Goal: Communication & Community: Participate in discussion

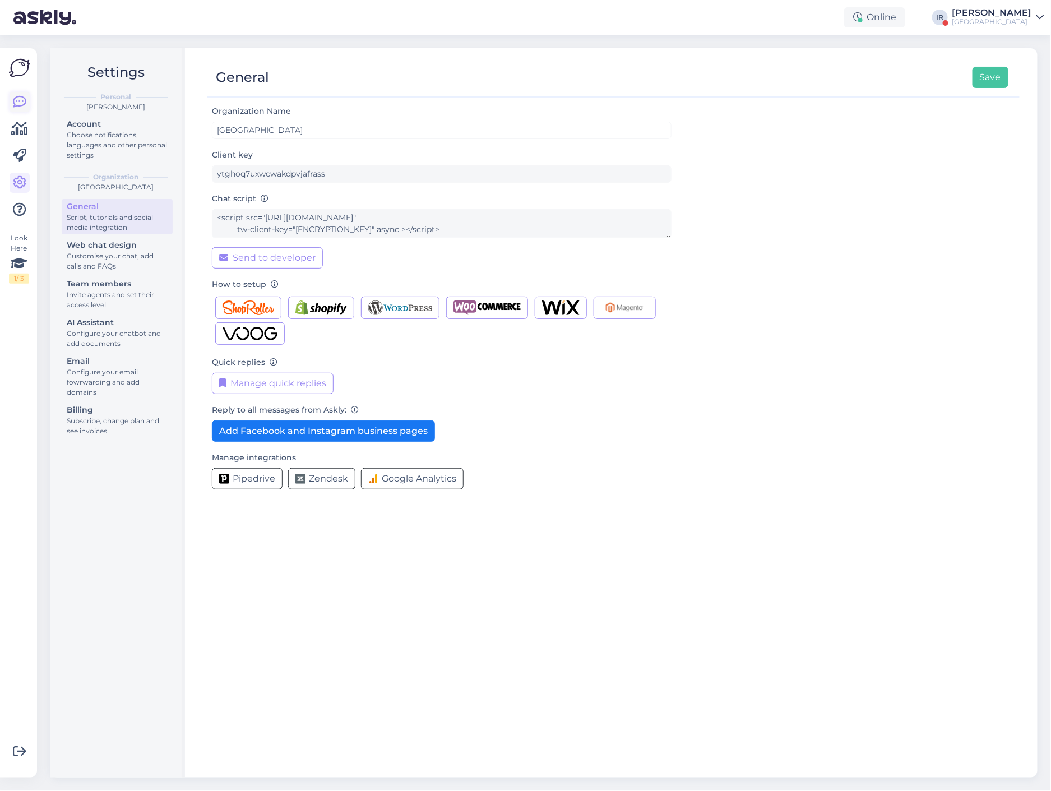
click at [24, 99] on icon at bounding box center [19, 101] width 13 height 13
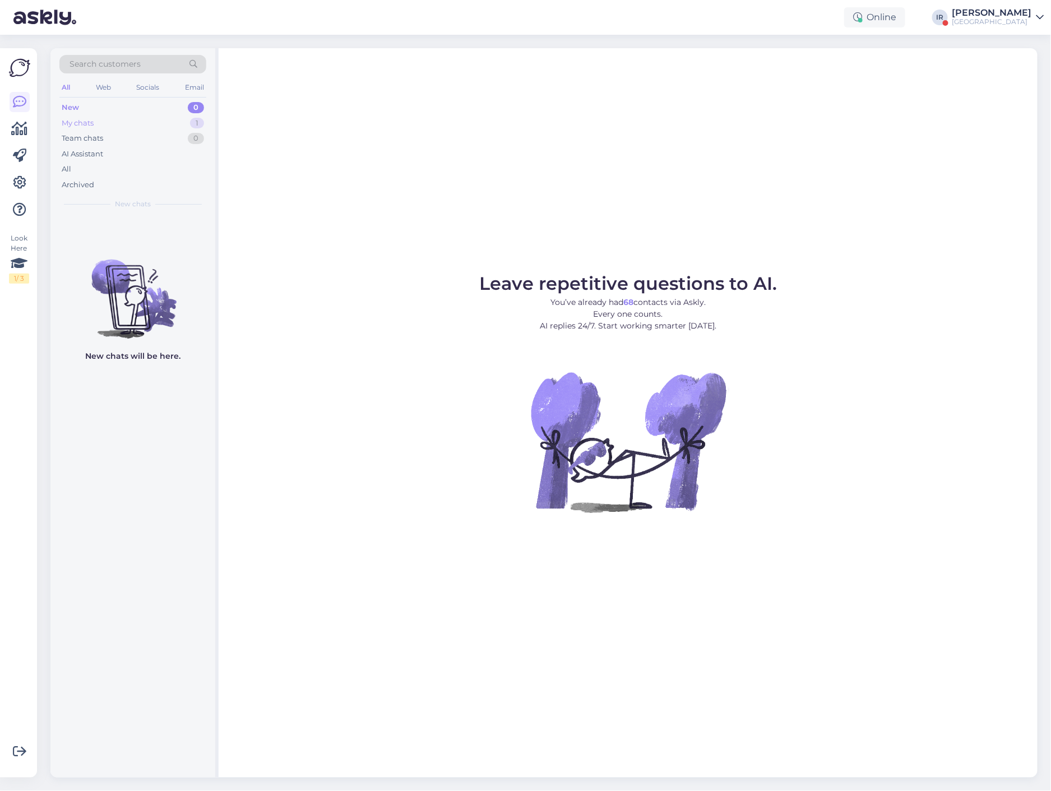
click at [91, 126] on div "My chats" at bounding box center [78, 123] width 32 height 11
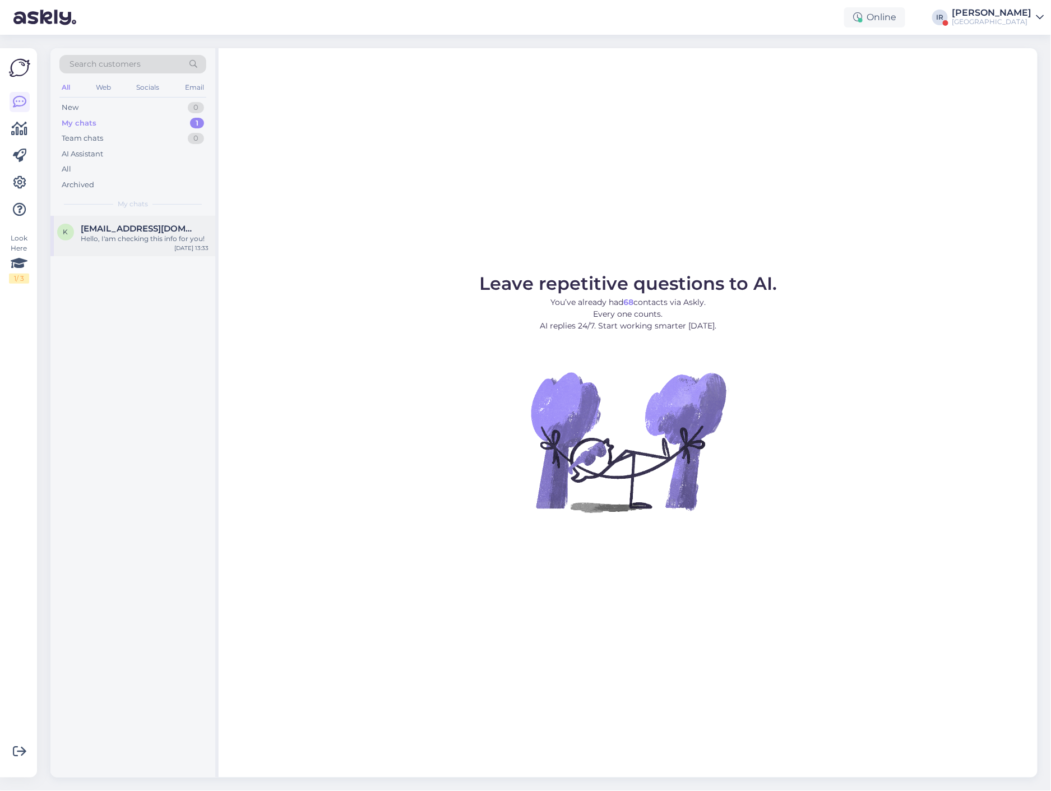
click at [115, 235] on div "Hello, I'am checking this info for you!" at bounding box center [145, 239] width 128 height 10
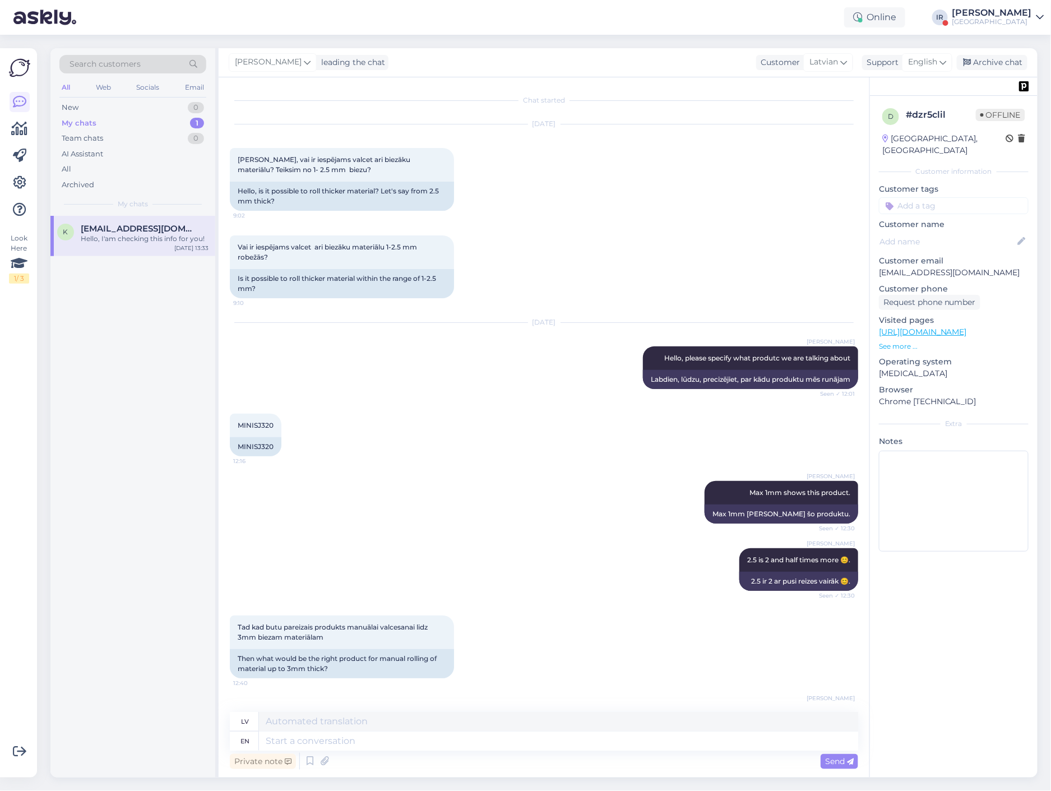
scroll to position [982, 0]
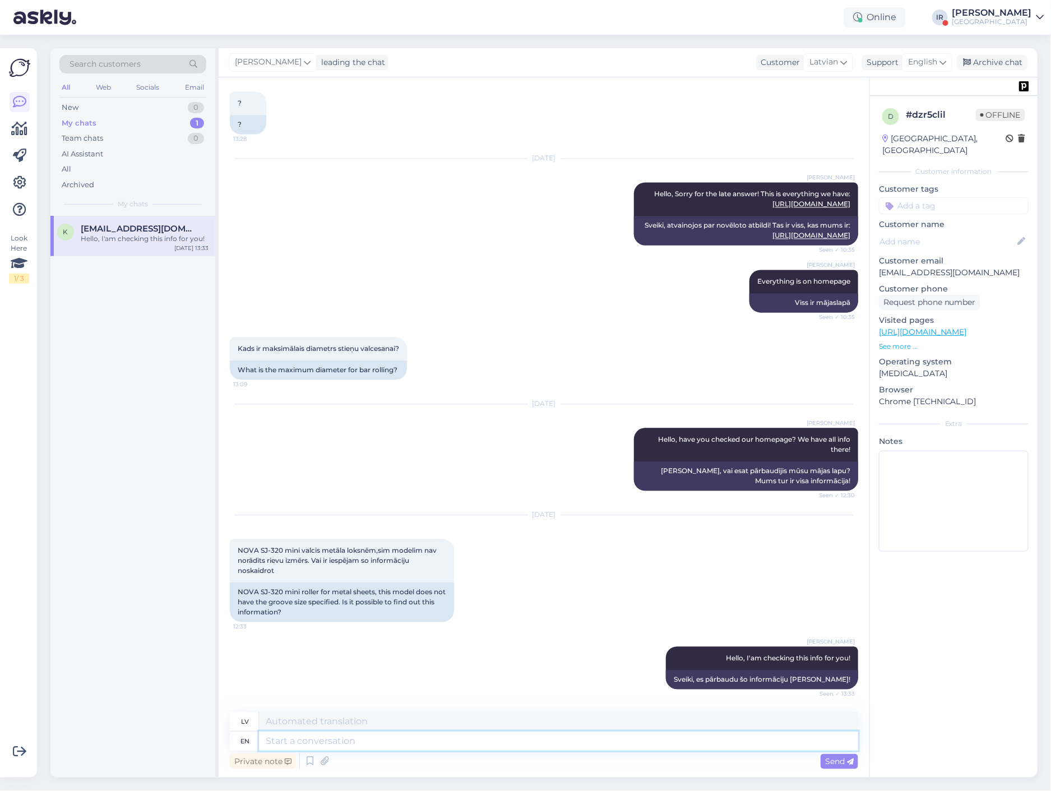
click at [397, 745] on textarea at bounding box center [558, 740] width 599 height 19
type textarea "Hello a"
type textarea "Sveiki"
type textarea "Hello again,"
type textarea "Sveiki vēlreiz,"
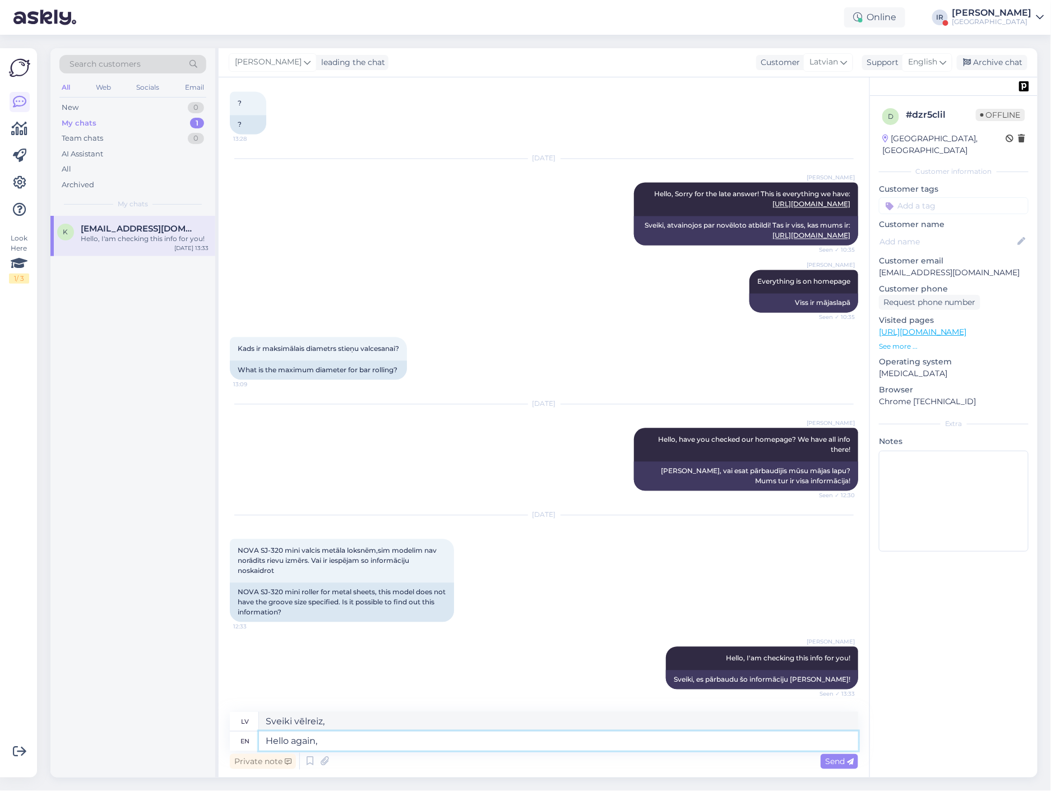
paste textarea "3mm 4mm 5mm"
type textarea "Hello again, 3mm 4mm 5mm"
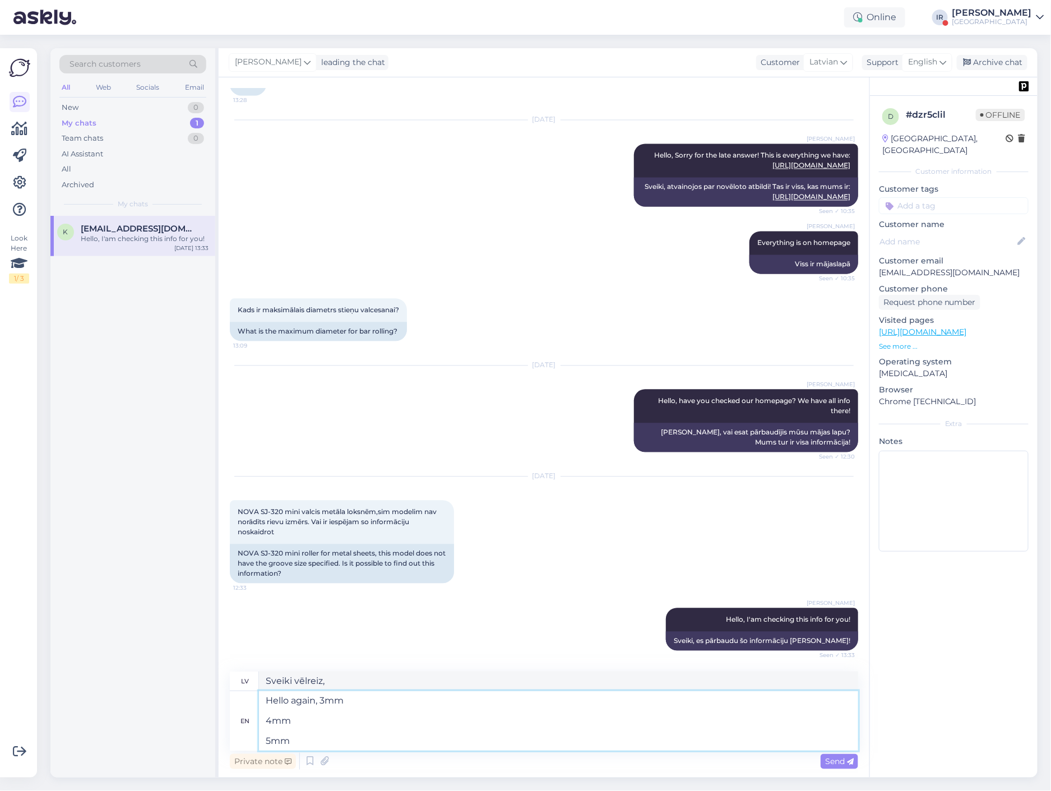
type textarea "Sveiki vēlreiz, 3mm 4mm 5mm"
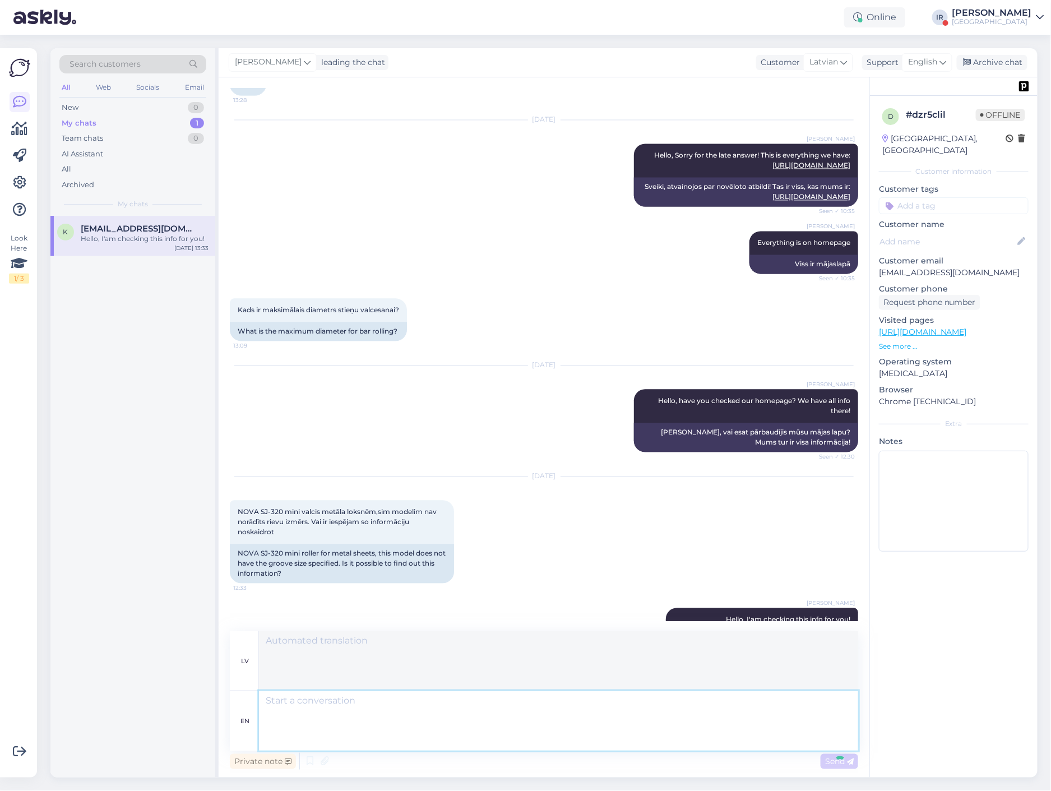
scroll to position [1130, 0]
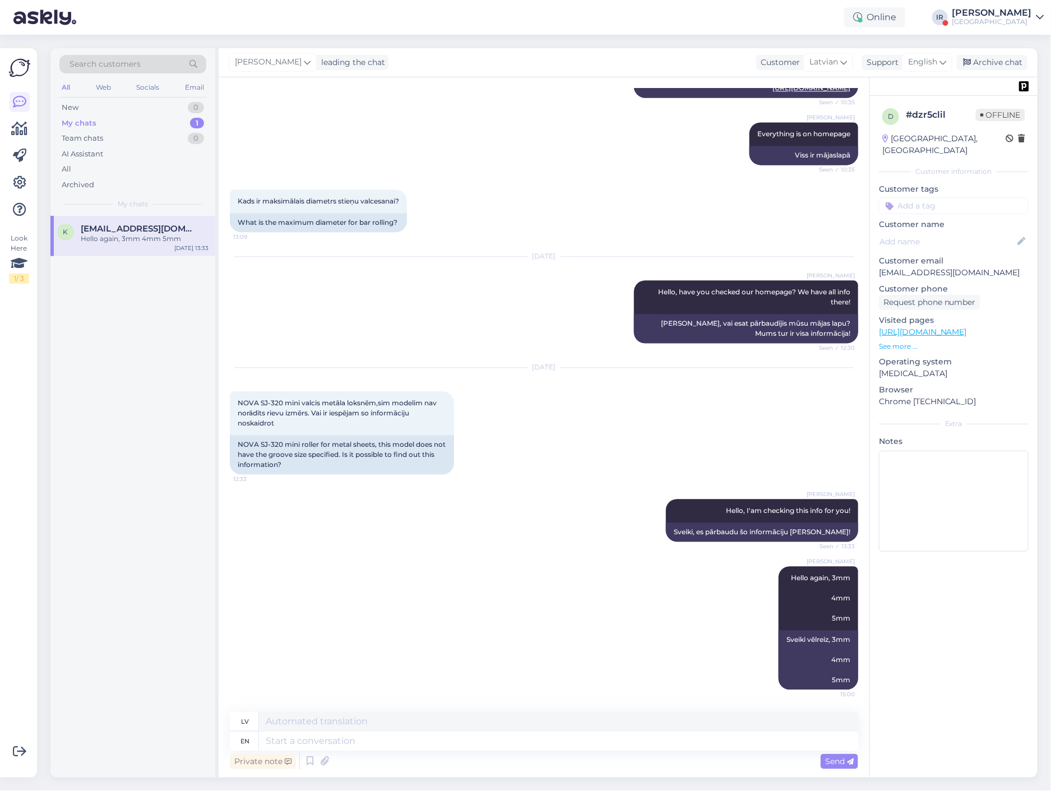
click at [1033, 18] on link "[PERSON_NAME] [GEOGRAPHIC_DATA]" at bounding box center [998, 17] width 92 height 18
